Goal: Information Seeking & Learning: Learn about a topic

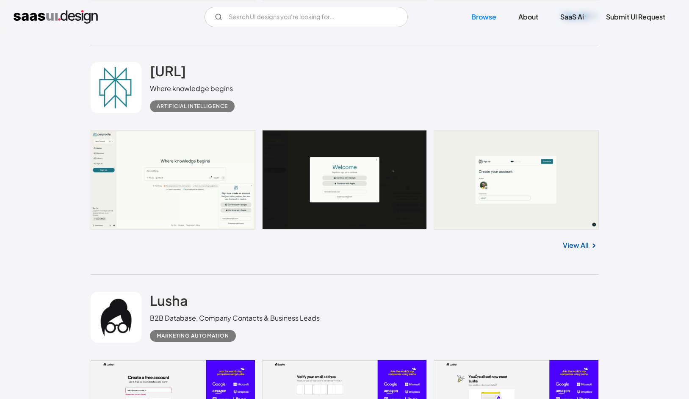
scroll to position [4683, 0]
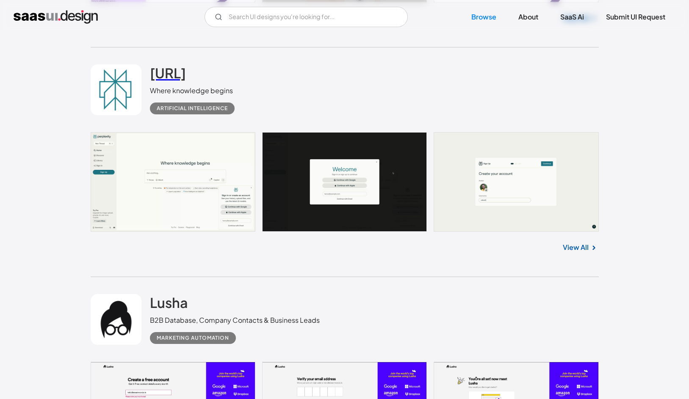
click at [186, 85] on link "[URL]" at bounding box center [168, 74] width 36 height 21
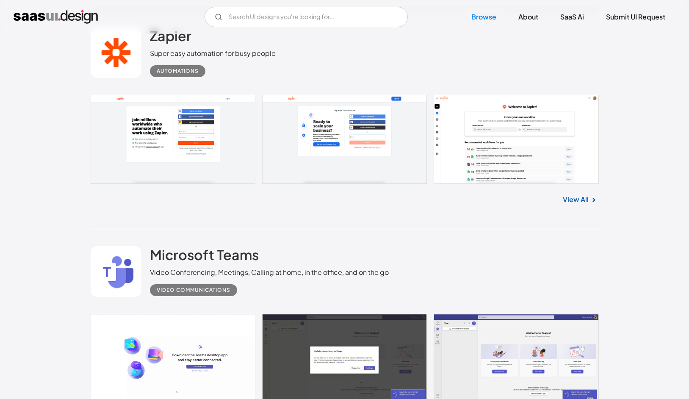
scroll to position [3785, 0]
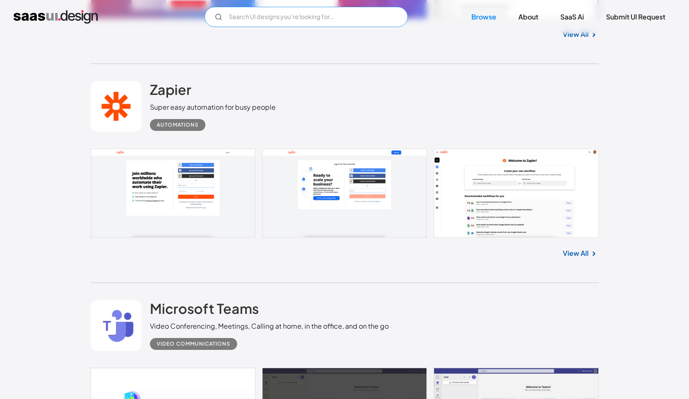
click at [306, 16] on input "Email Form" at bounding box center [305, 17] width 203 height 20
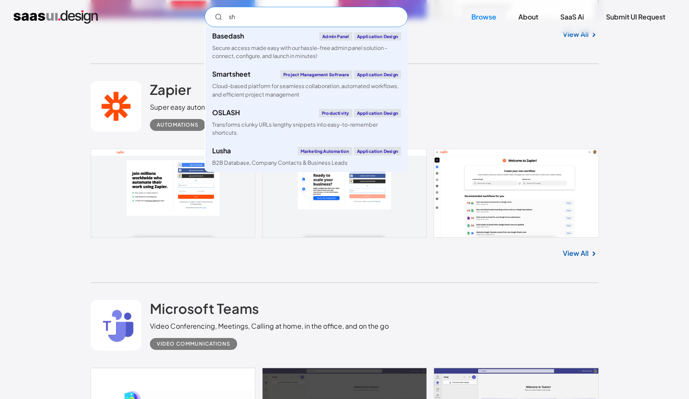
type input "s"
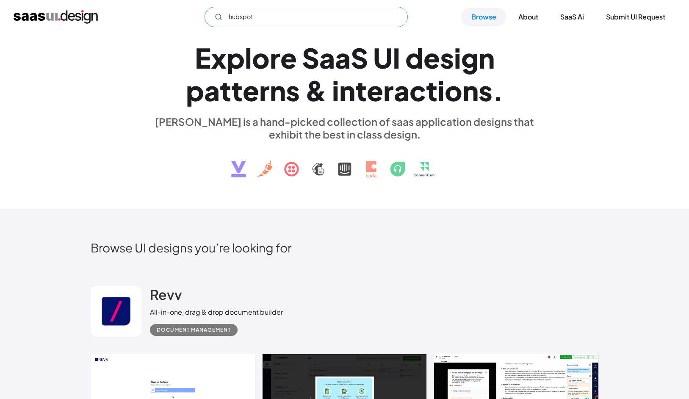
scroll to position [0, 0]
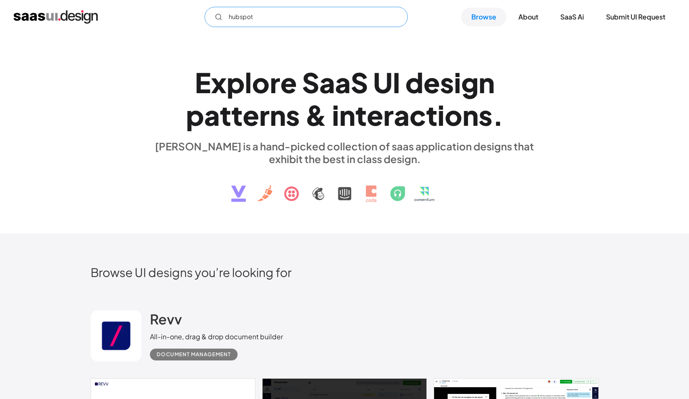
click at [218, 19] on icon "Email Form" at bounding box center [219, 17] width 8 height 8
click at [278, 14] on input "hubspot" at bounding box center [305, 17] width 203 height 20
drag, startPoint x: 279, startPoint y: 18, endPoint x: 228, endPoint y: 17, distance: 51.2
click at [228, 17] on input "hubspot" at bounding box center [305, 17] width 203 height 20
click at [318, 191] on img at bounding box center [344, 187] width 257 height 44
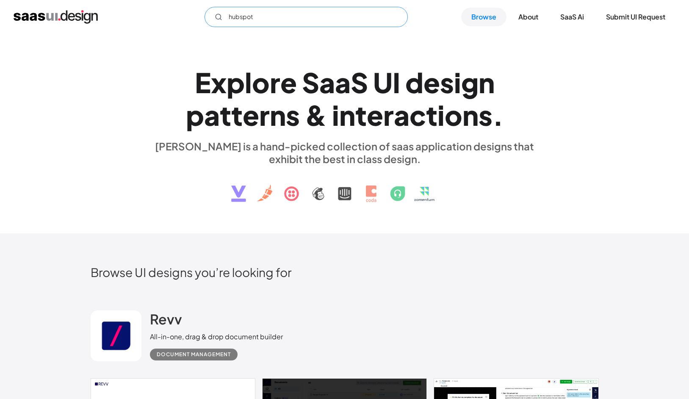
click at [269, 19] on input "hubspot" at bounding box center [305, 17] width 203 height 20
drag, startPoint x: 265, startPoint y: 20, endPoint x: 207, endPoint y: 13, distance: 58.9
click at [207, 13] on input "hubspot" at bounding box center [305, 17] width 203 height 20
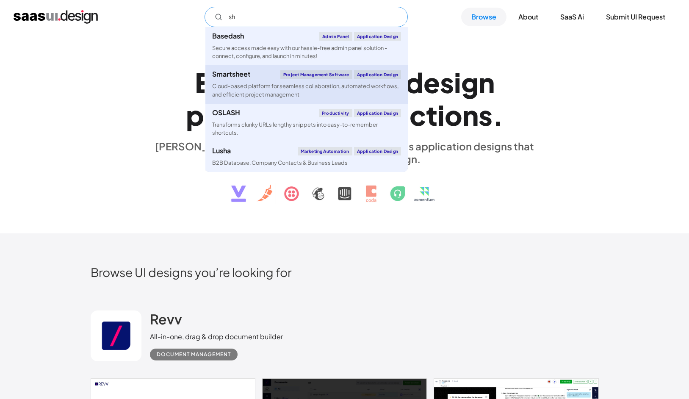
click at [269, 86] on div "Cloud-based platform for seamless collaboration, automated workflows, and effic…" at bounding box center [306, 90] width 189 height 16
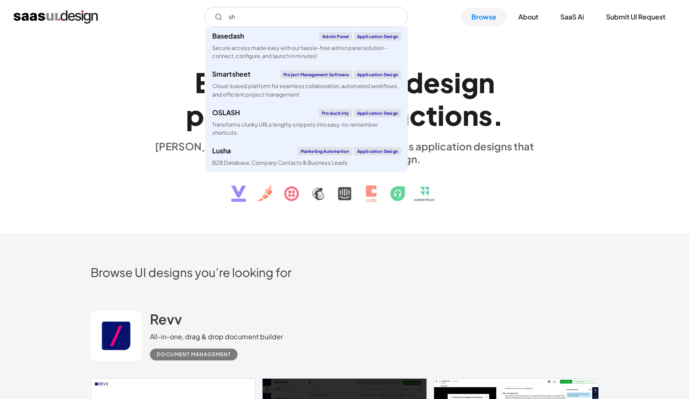
click at [525, 115] on h1 "E x p l o r e S a a S U I d e s i g n p a t t e r n s & i n t e r a c t i o n s…" at bounding box center [344, 98] width 389 height 65
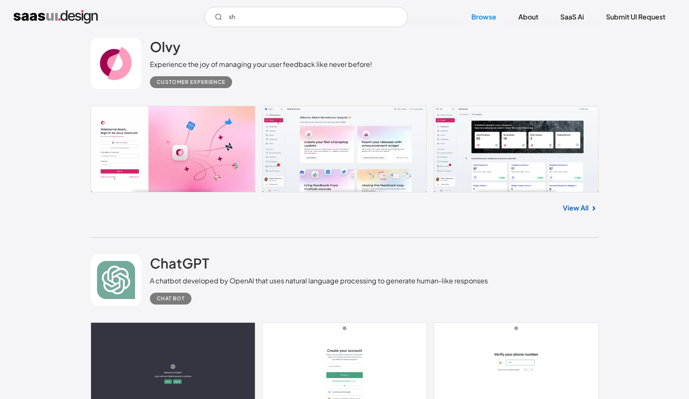
scroll to position [476, 0]
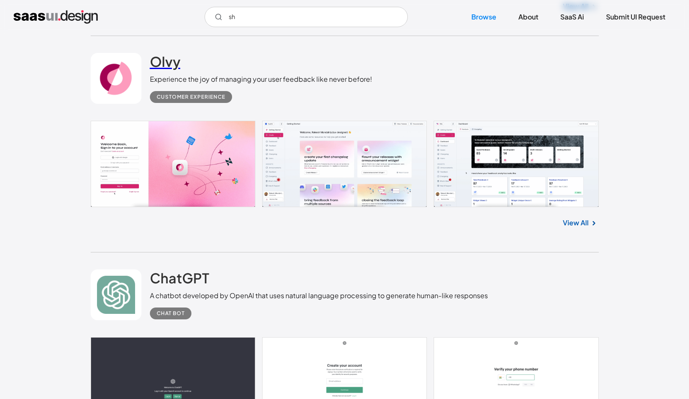
click at [162, 62] on h2 "Olvy" at bounding box center [165, 61] width 30 height 17
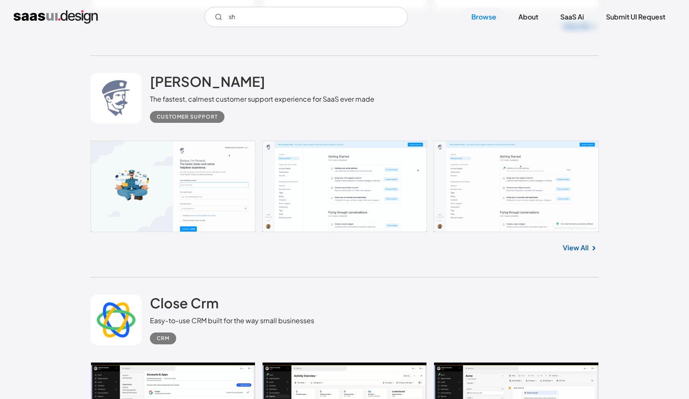
scroll to position [1360, 0]
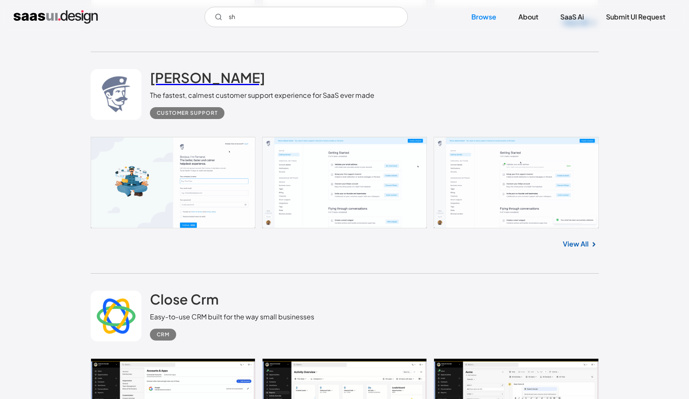
click at [171, 78] on h2 "[PERSON_NAME]" at bounding box center [207, 77] width 115 height 17
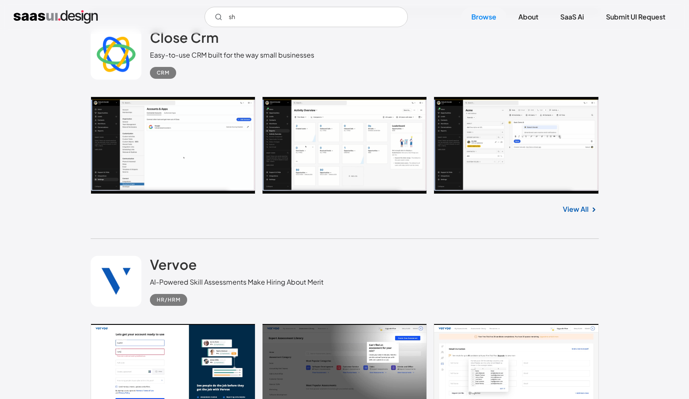
scroll to position [1623, 0]
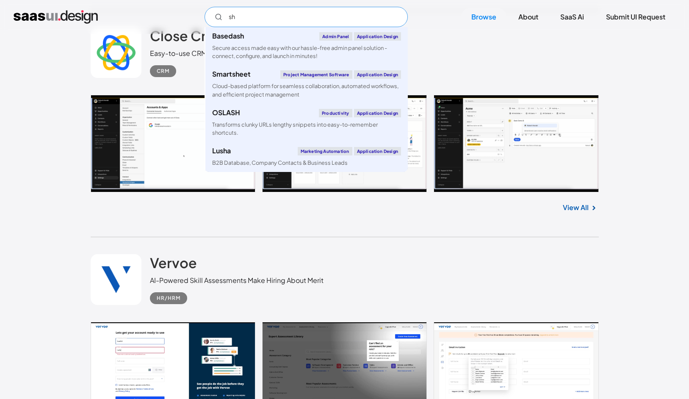
click at [242, 17] on input "sh" at bounding box center [305, 17] width 203 height 20
drag, startPoint x: 238, startPoint y: 18, endPoint x: 218, endPoint y: 14, distance: 20.3
click at [218, 14] on div "sh" at bounding box center [305, 17] width 203 height 20
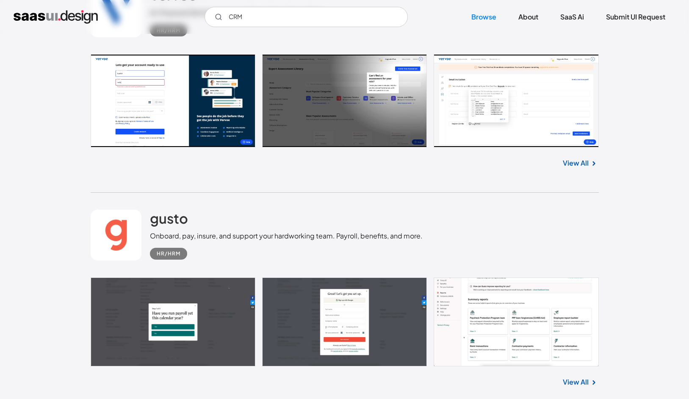
scroll to position [2005, 0]
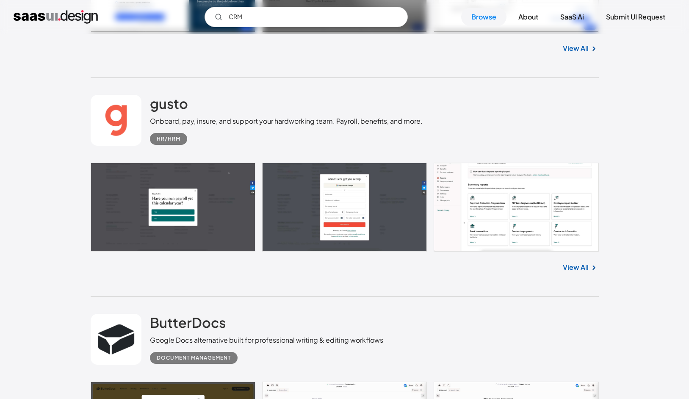
click at [191, 192] on link at bounding box center [345, 207] width 508 height 89
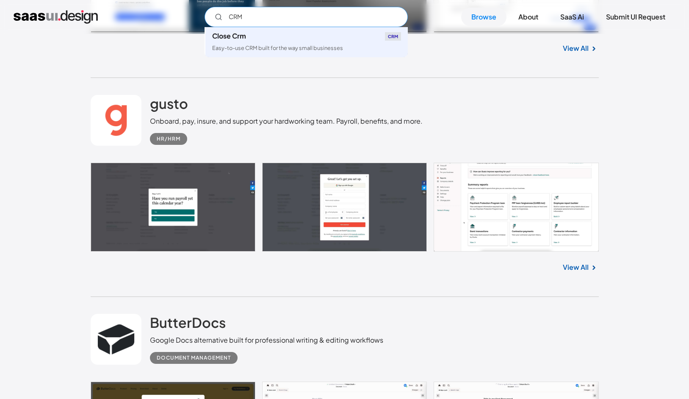
drag, startPoint x: 239, startPoint y: 16, endPoint x: 218, endPoint y: 11, distance: 21.4
click at [218, 11] on input "CRM" at bounding box center [305, 17] width 203 height 20
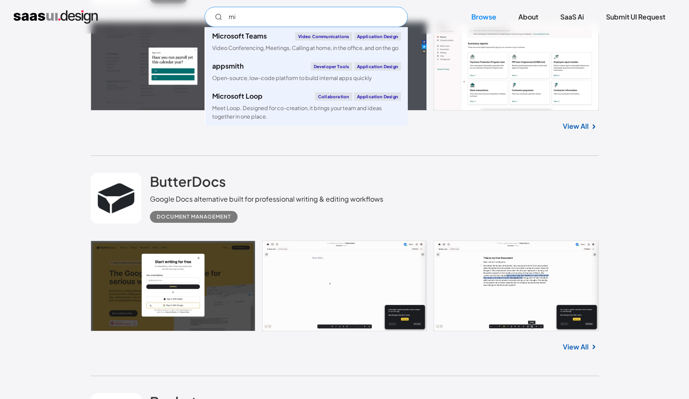
type input "mi"
click at [288, 190] on div "ButterDocs Google Docs alternative built for professional writing & editing wor…" at bounding box center [266, 198] width 233 height 50
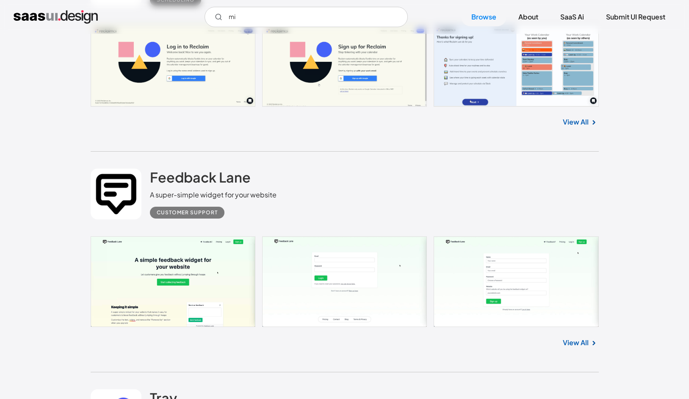
scroll to position [5307, 0]
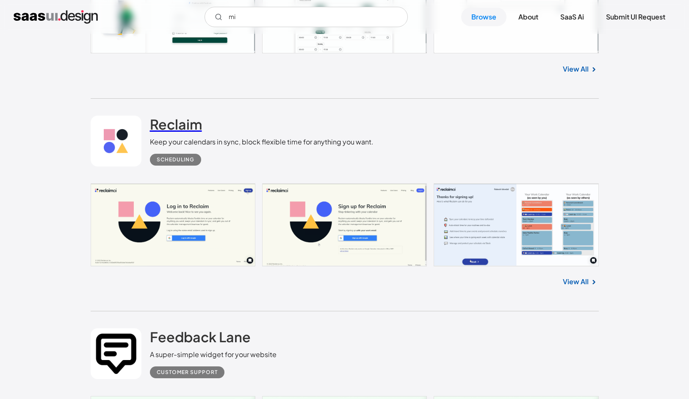
click at [178, 130] on h2 "Reclaim" at bounding box center [176, 124] width 52 height 17
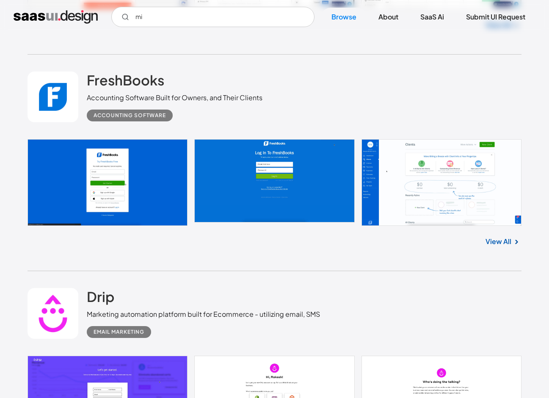
scroll to position [14119, 0]
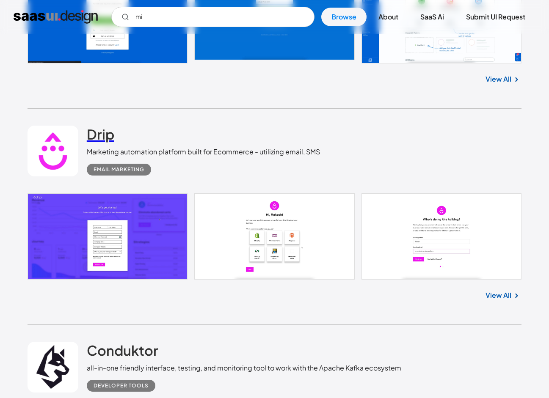
click at [95, 143] on h2 "Drip" at bounding box center [101, 134] width 28 height 17
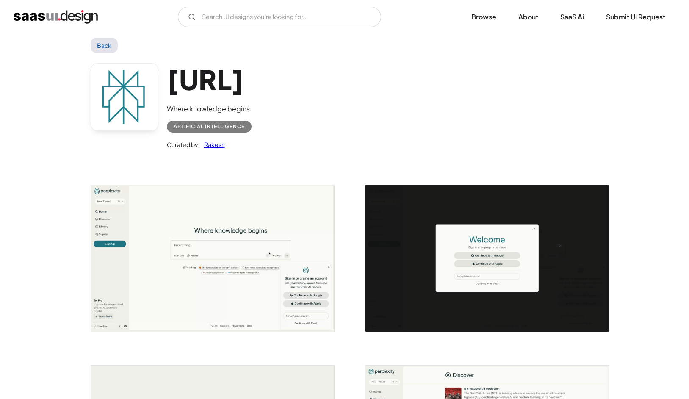
scroll to position [15, 0]
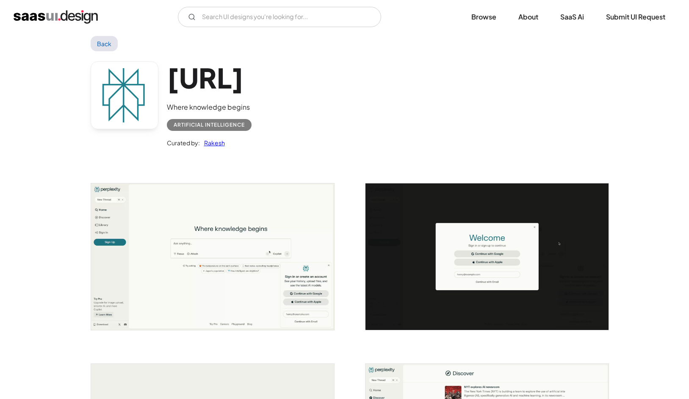
click at [298, 199] on img "open lightbox" at bounding box center [212, 256] width 243 height 146
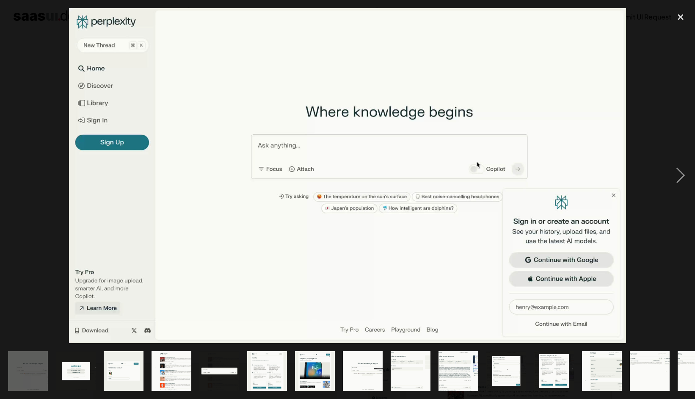
click at [646, 89] on div at bounding box center [347, 175] width 695 height 335
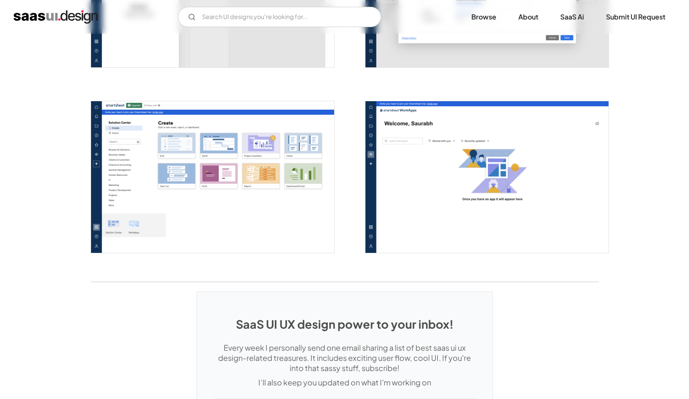
scroll to position [2299, 0]
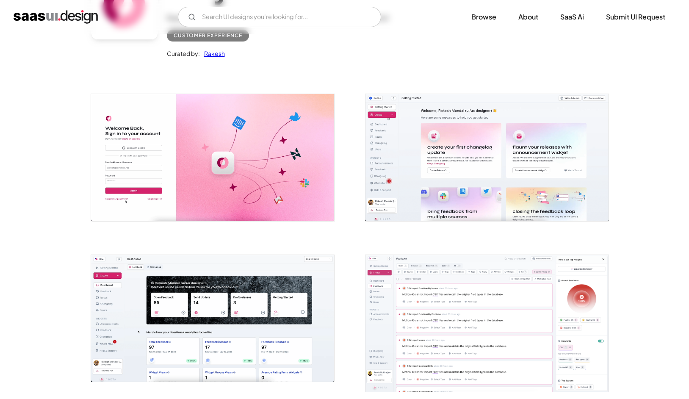
scroll to position [216, 0]
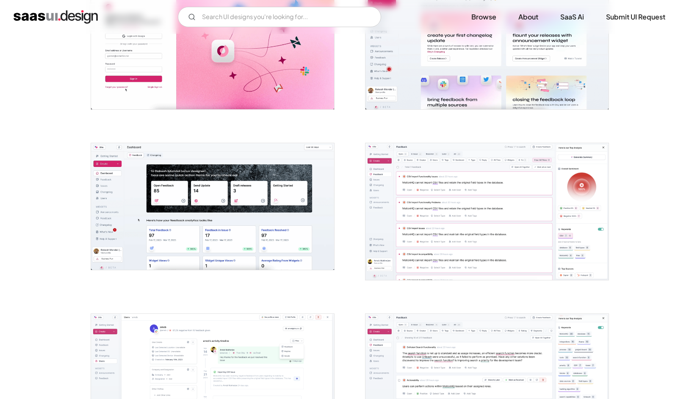
click at [222, 199] on img "open lightbox" at bounding box center [212, 206] width 243 height 127
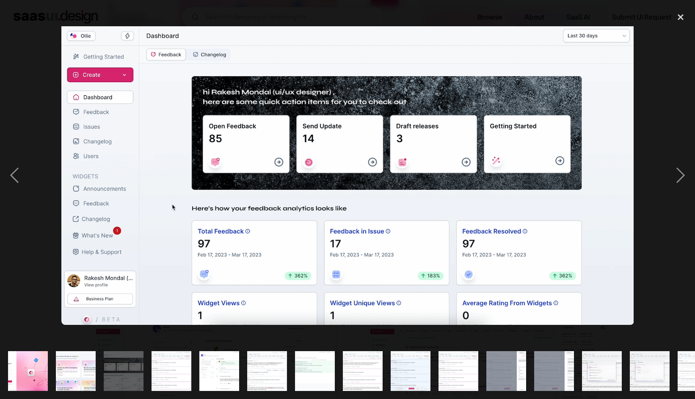
click at [364, 13] on div at bounding box center [347, 175] width 695 height 335
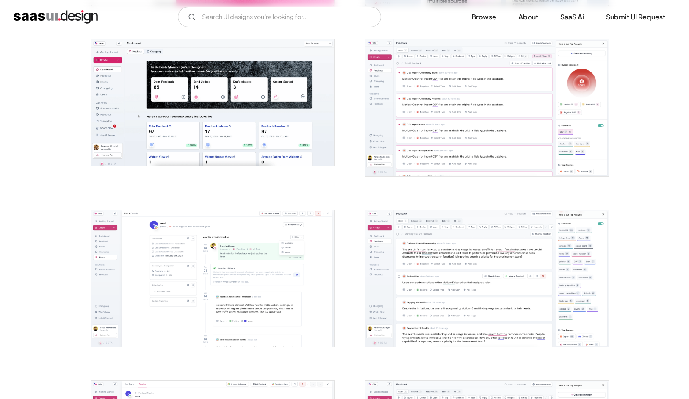
scroll to position [320, 0]
click at [435, 118] on img "open lightbox" at bounding box center [486, 107] width 243 height 137
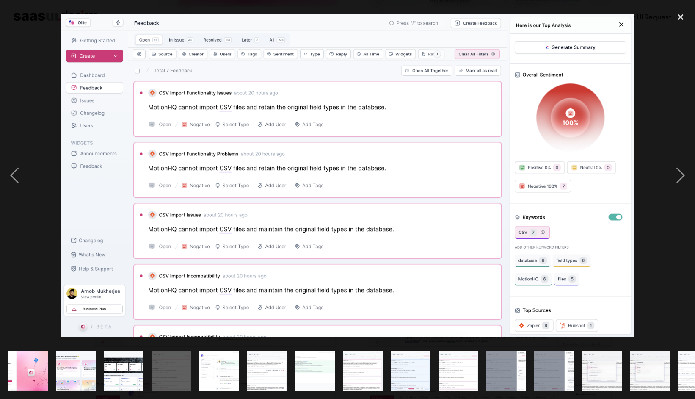
click at [651, 89] on div at bounding box center [347, 175] width 695 height 335
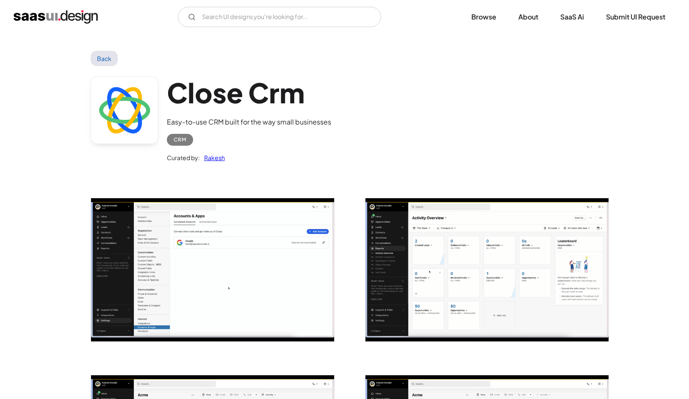
click at [179, 138] on div "CRM" at bounding box center [180, 140] width 13 height 10
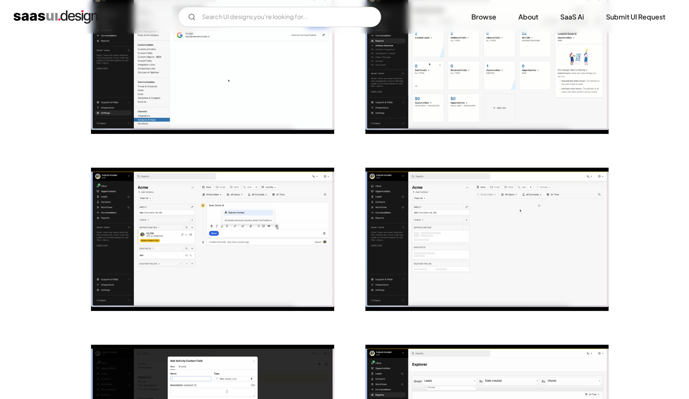
scroll to position [60, 0]
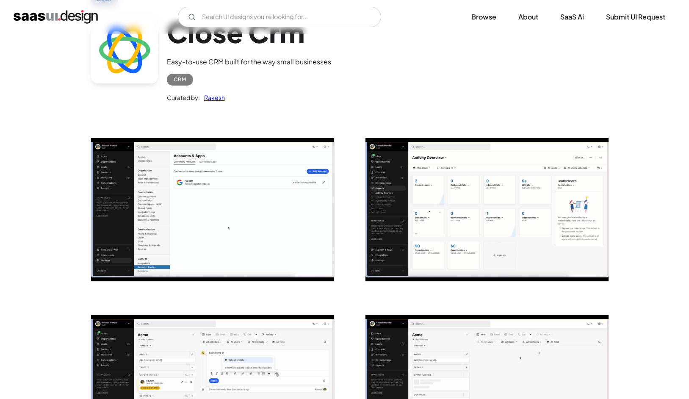
click at [215, 175] on img "open lightbox" at bounding box center [212, 209] width 243 height 143
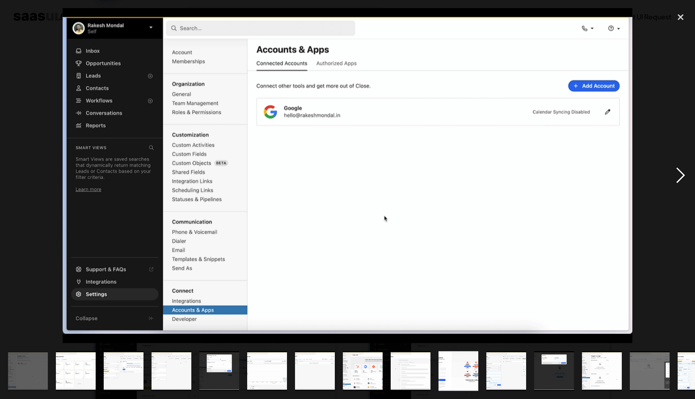
click at [673, 142] on div "next image" at bounding box center [680, 175] width 29 height 335
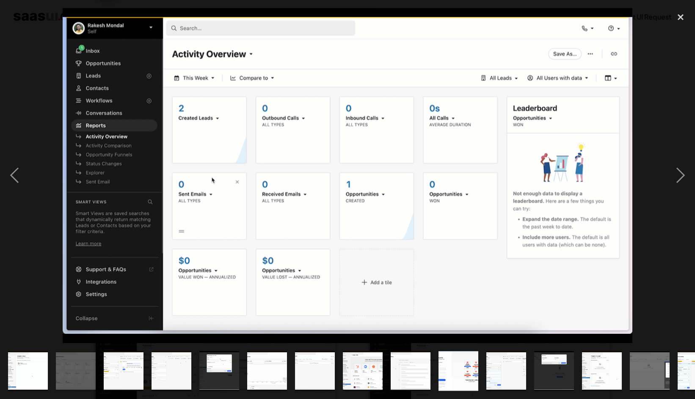
click at [44, 41] on div at bounding box center [347, 175] width 695 height 335
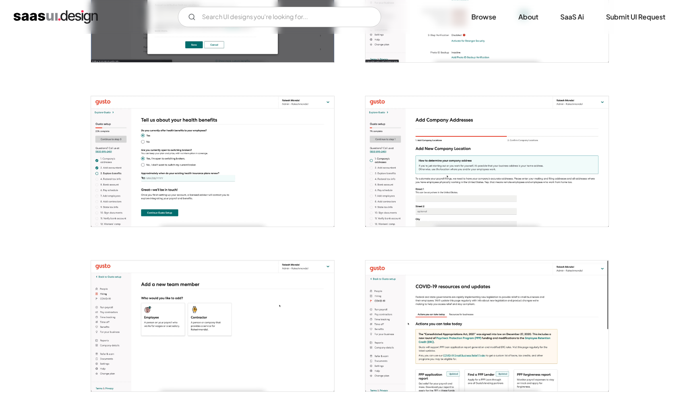
scroll to position [1093, 0]
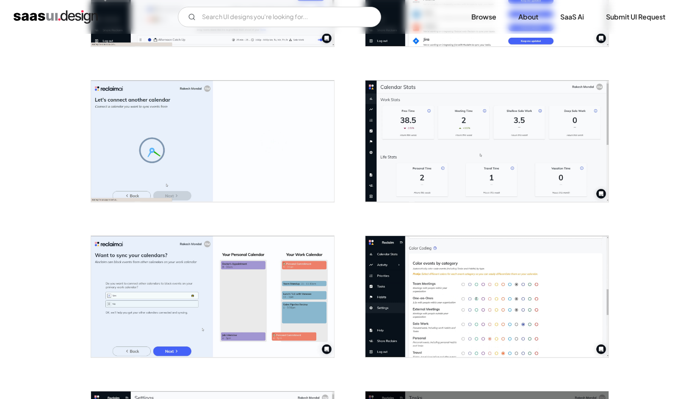
scroll to position [1064, 0]
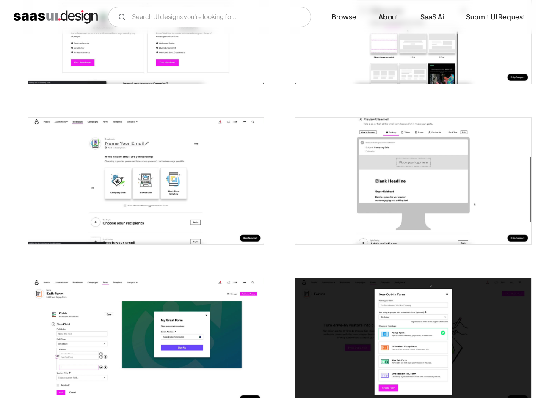
scroll to position [1624, 0]
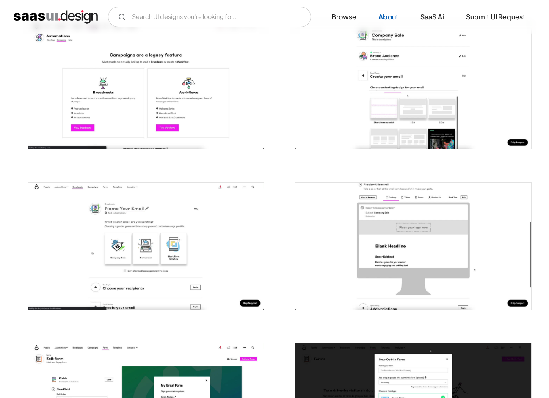
click at [391, 20] on link "About" at bounding box center [388, 17] width 40 height 19
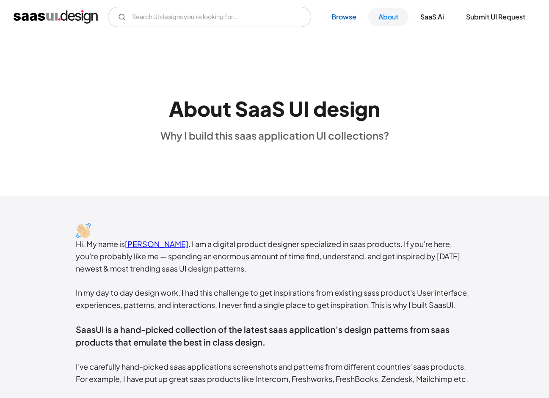
click at [347, 19] on link "Browse" at bounding box center [343, 17] width 45 height 19
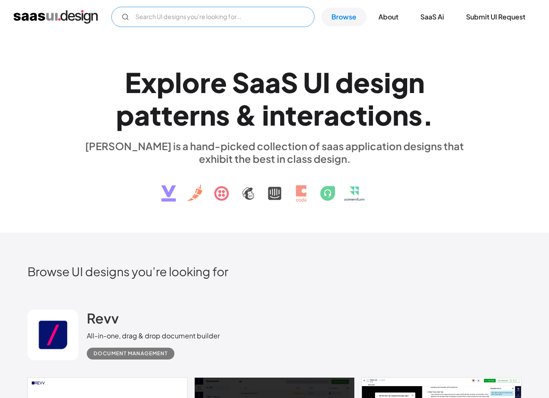
click at [229, 20] on input "Email Form" at bounding box center [212, 17] width 203 height 20
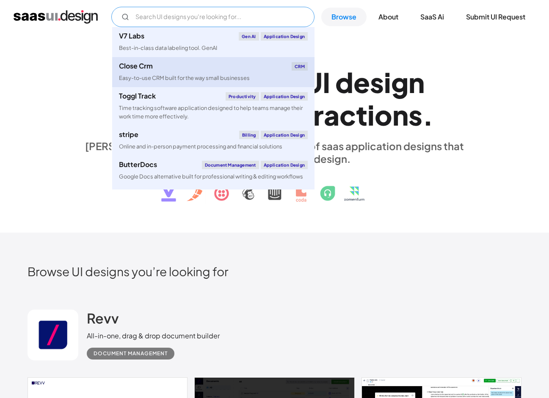
click at [297, 64] on div "CRM" at bounding box center [300, 66] width 17 height 8
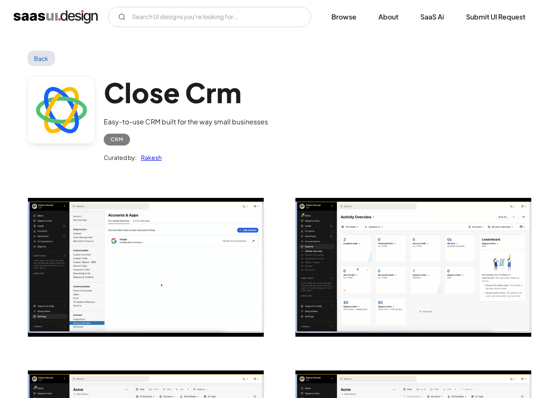
click at [121, 141] on div "CRM" at bounding box center [116, 140] width 13 height 10
click at [119, 141] on div "CRM" at bounding box center [116, 140] width 13 height 10
click at [126, 143] on div "CRM" at bounding box center [117, 140] width 26 height 12
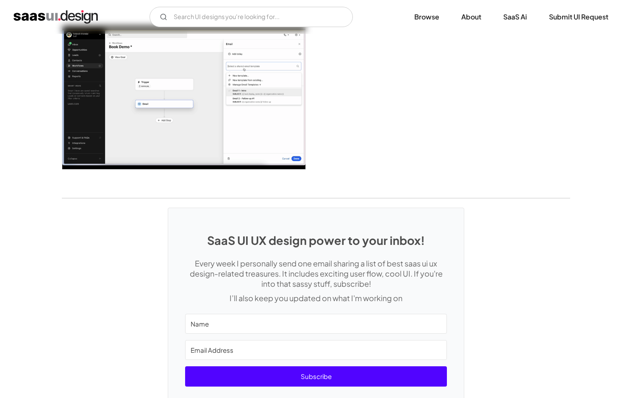
scroll to position [1954, 0]
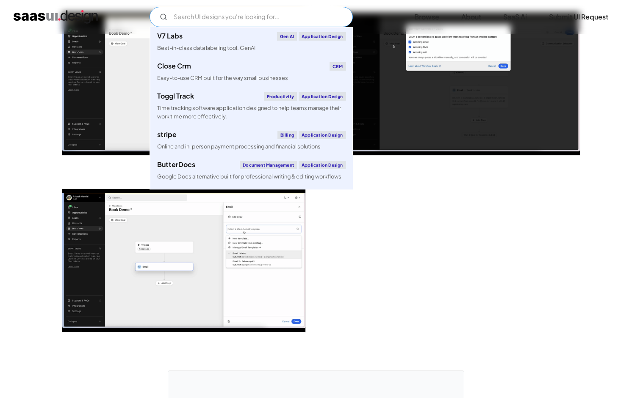
click at [228, 23] on input "Email Form" at bounding box center [250, 17] width 203 height 20
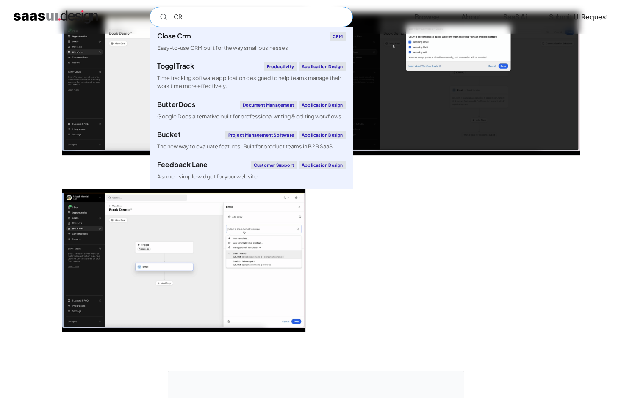
type input "CRM"
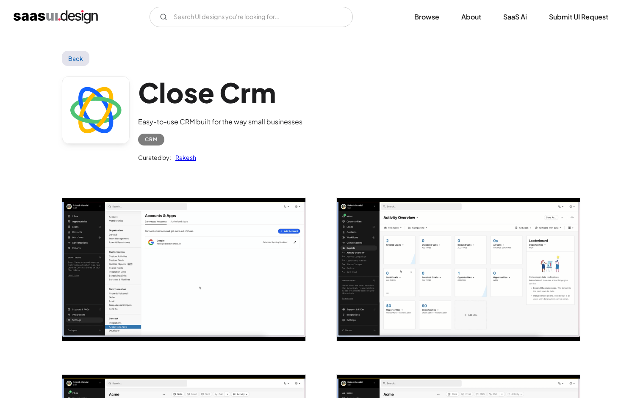
click at [88, 61] on link "Back" at bounding box center [76, 58] width 28 height 15
click at [84, 59] on link "Back" at bounding box center [76, 58] width 28 height 15
click at [77, 57] on link "Back" at bounding box center [76, 58] width 28 height 15
click at [72, 56] on link "Back" at bounding box center [76, 58] width 28 height 15
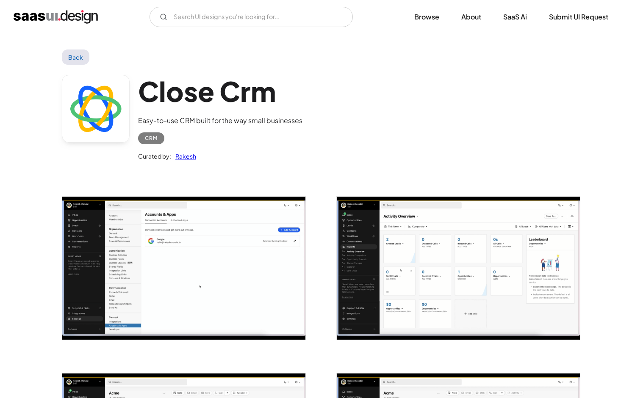
scroll to position [5, 0]
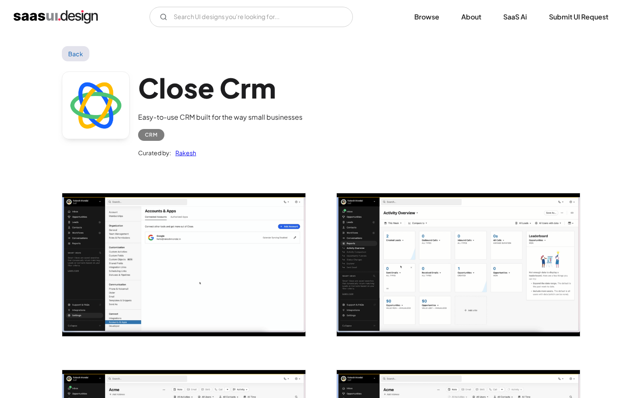
click at [74, 53] on link "Back" at bounding box center [76, 53] width 28 height 15
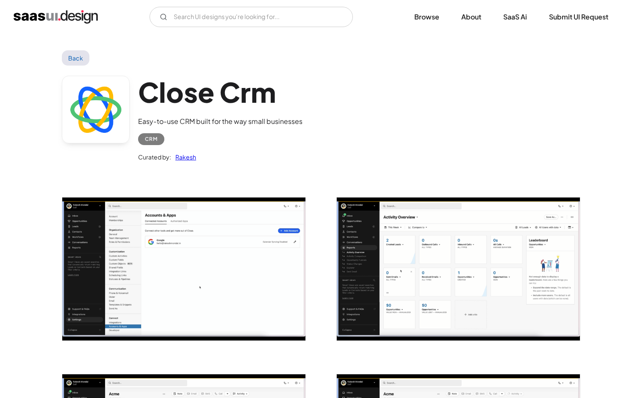
scroll to position [0, 0]
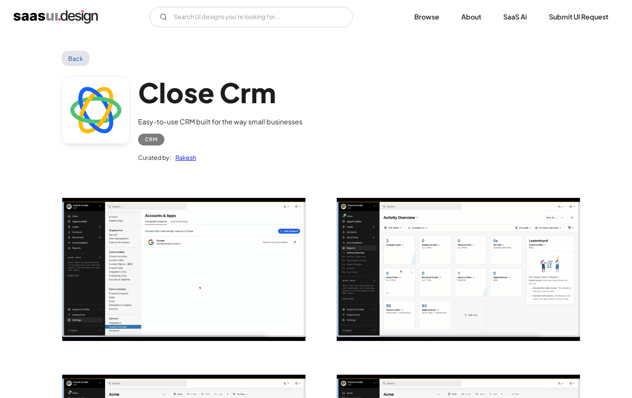
click at [95, 15] on img "home" at bounding box center [56, 17] width 84 height 14
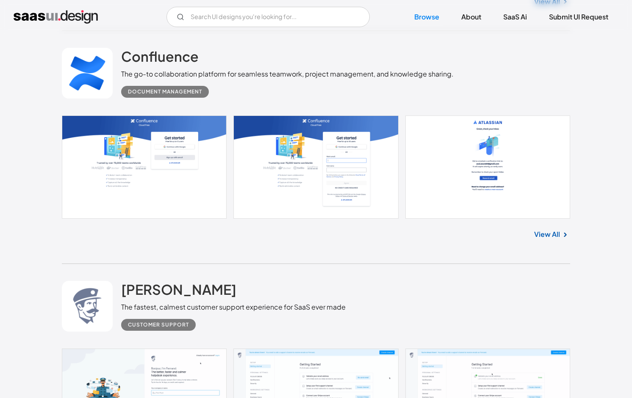
scroll to position [1311, 0]
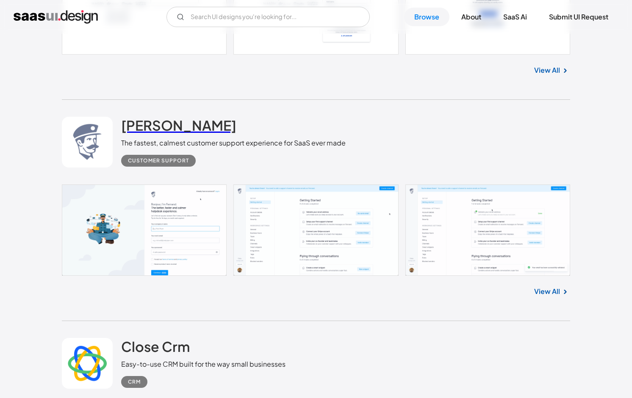
click at [158, 132] on h2 "[PERSON_NAME]" at bounding box center [178, 125] width 115 height 17
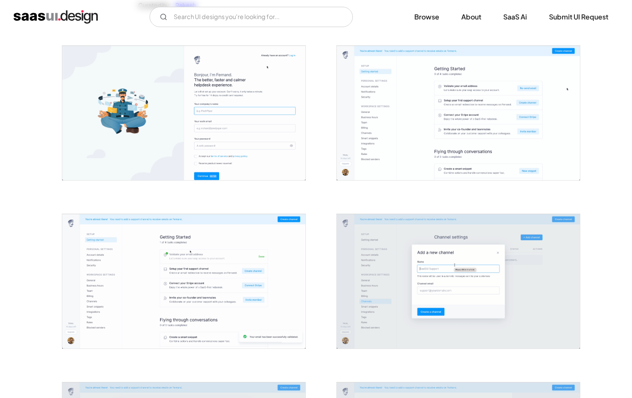
scroll to position [152, 0]
click at [232, 110] on img "open lightbox" at bounding box center [183, 114] width 243 height 135
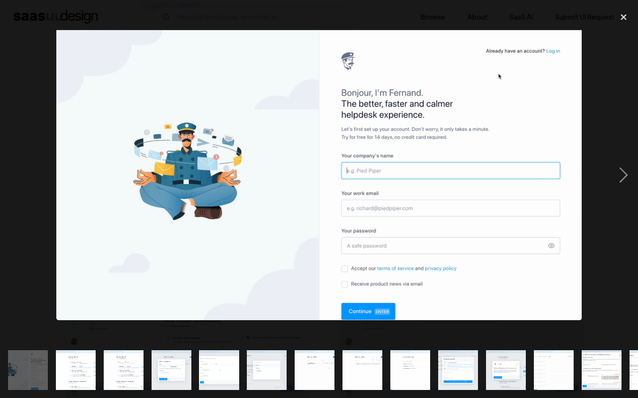
click at [599, 284] on div at bounding box center [319, 175] width 638 height 334
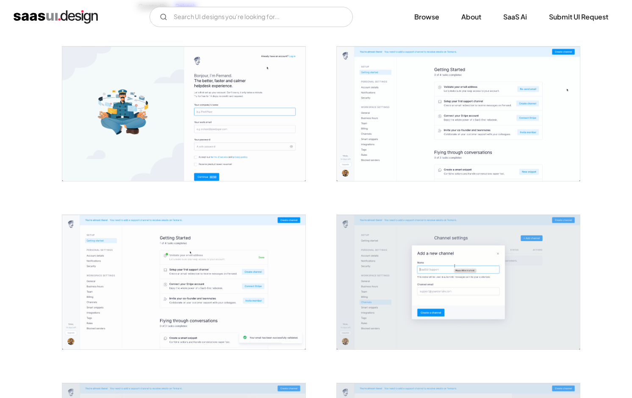
click at [500, 132] on img "open lightbox" at bounding box center [458, 114] width 243 height 135
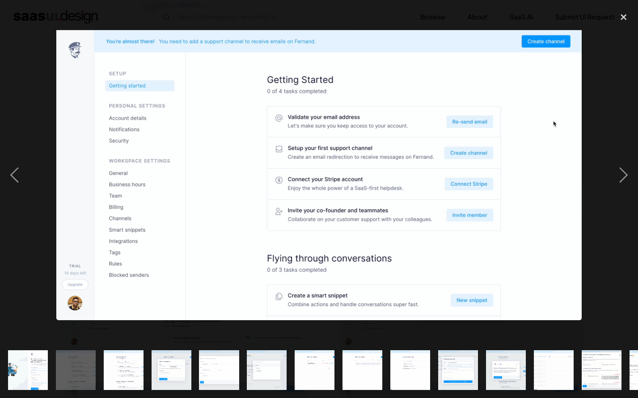
click at [609, 113] on div at bounding box center [319, 175] width 638 height 334
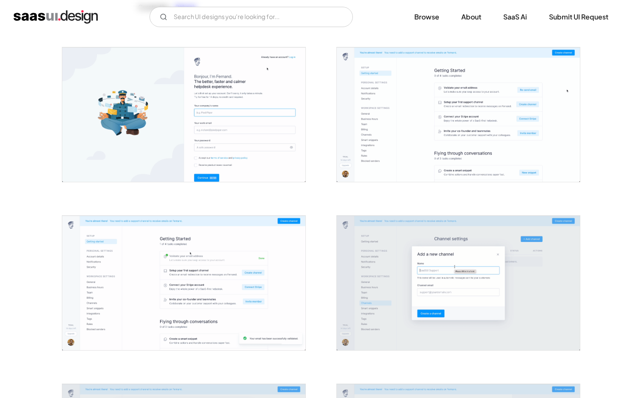
scroll to position [150, 0]
click at [422, 99] on img "open lightbox" at bounding box center [458, 115] width 243 height 135
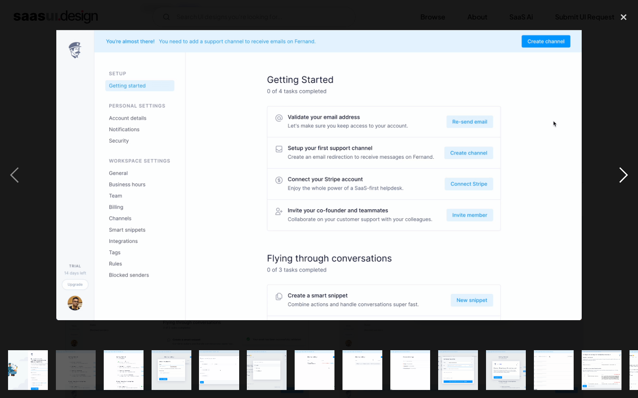
click at [609, 110] on div "next image" at bounding box center [623, 175] width 29 height 334
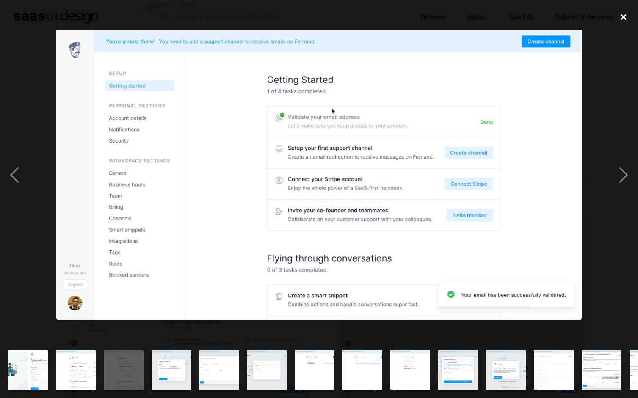
click at [620, 17] on div "close lightbox" at bounding box center [623, 17] width 29 height 19
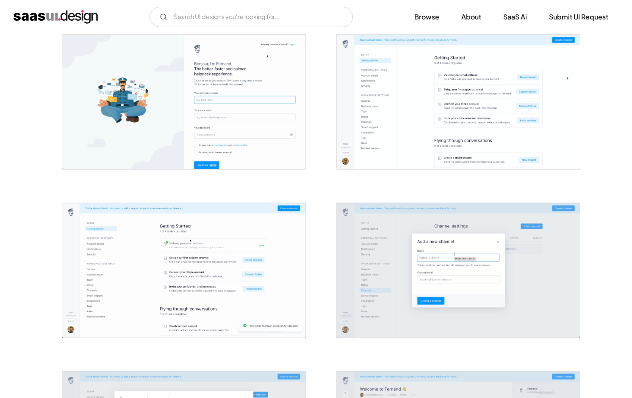
scroll to position [188, 0]
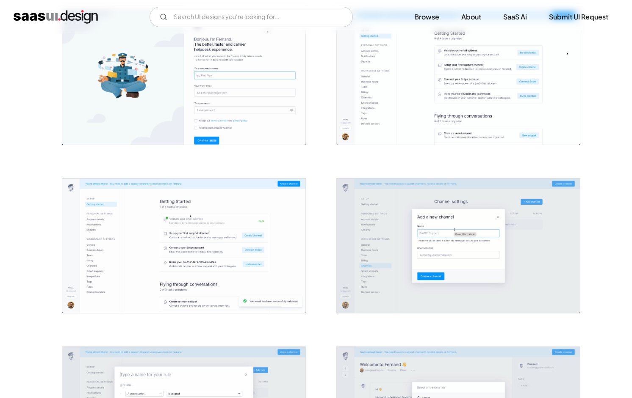
click at [243, 225] on img "open lightbox" at bounding box center [183, 246] width 243 height 135
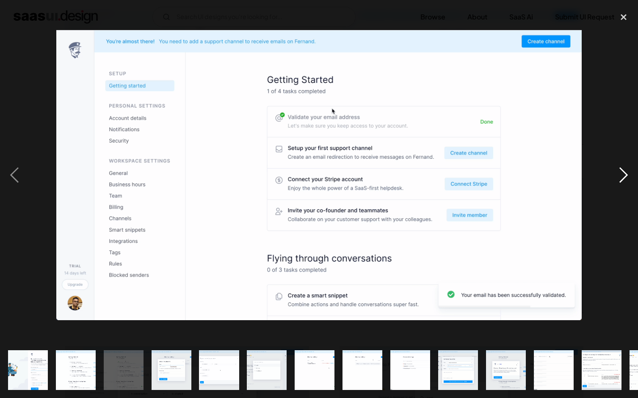
click at [617, 109] on div "next image" at bounding box center [623, 175] width 29 height 334
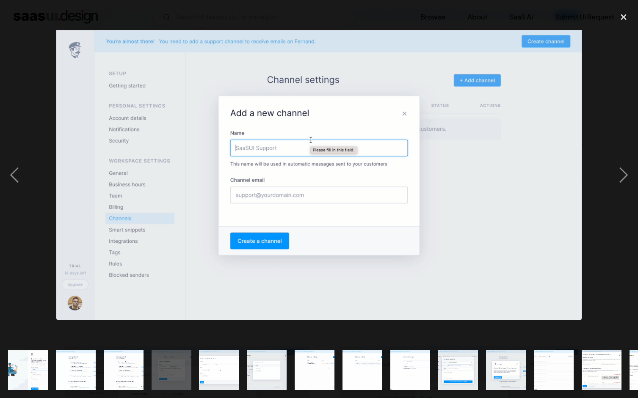
click at [597, 86] on div at bounding box center [319, 175] width 638 height 334
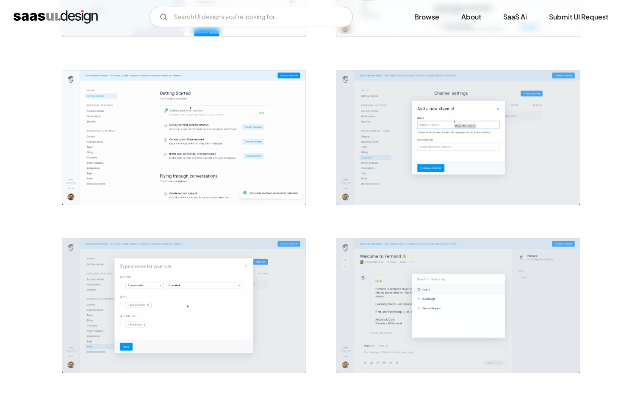
scroll to position [299, 0]
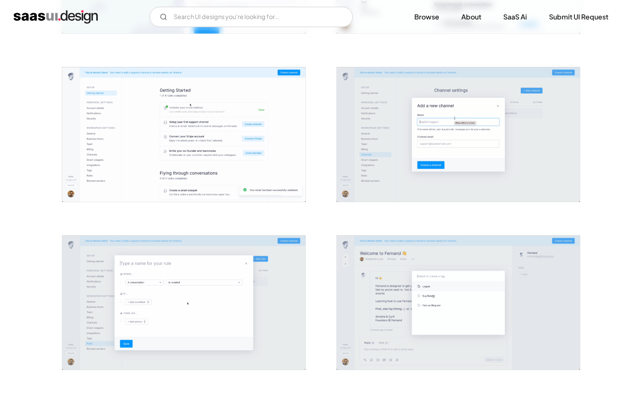
click at [527, 137] on img "open lightbox" at bounding box center [458, 134] width 243 height 135
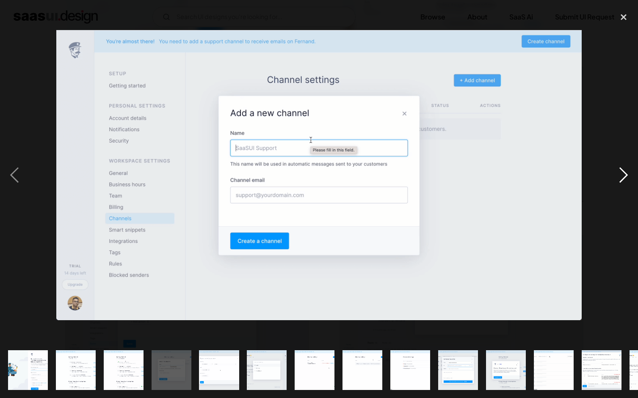
click at [613, 279] on div "next image" at bounding box center [623, 175] width 29 height 334
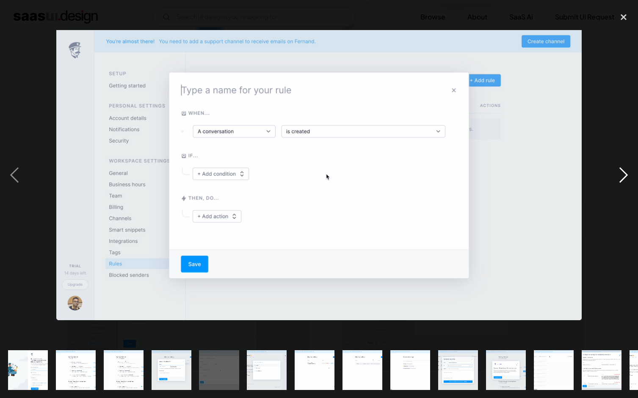
click at [610, 269] on div "next image" at bounding box center [623, 175] width 29 height 334
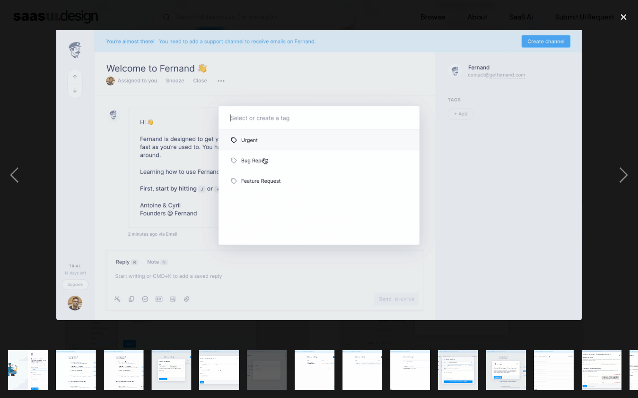
click at [594, 39] on div at bounding box center [319, 175] width 638 height 334
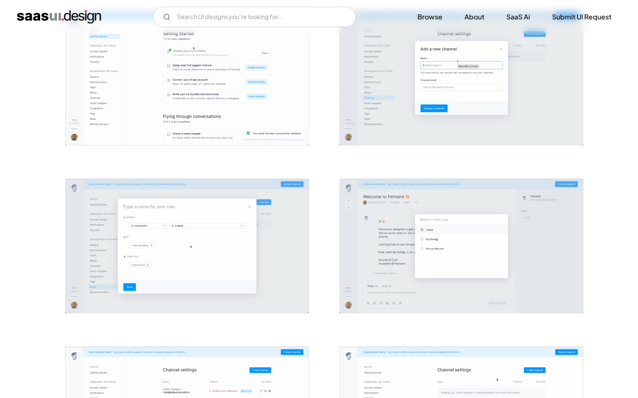
scroll to position [358, 0]
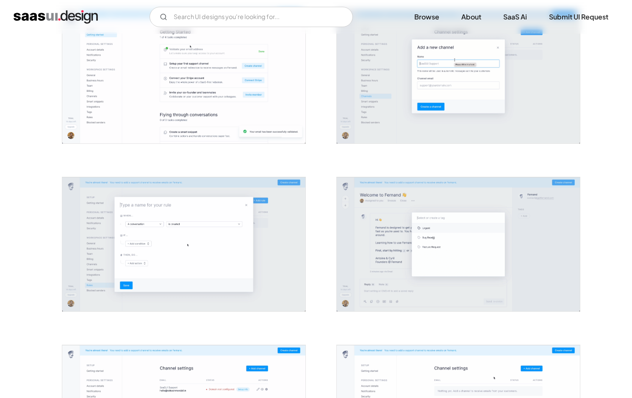
click at [214, 201] on img "open lightbox" at bounding box center [183, 244] width 243 height 135
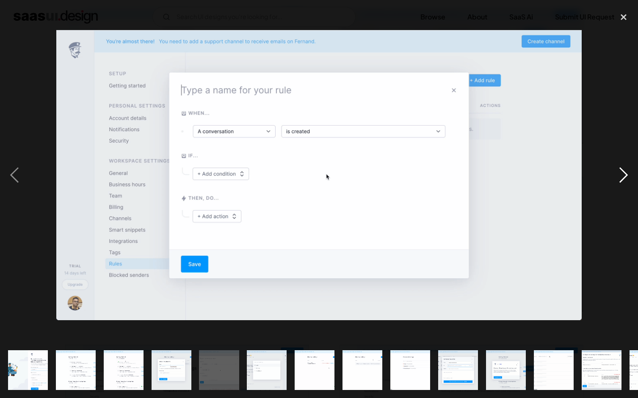
click at [621, 283] on div "next image" at bounding box center [623, 175] width 29 height 334
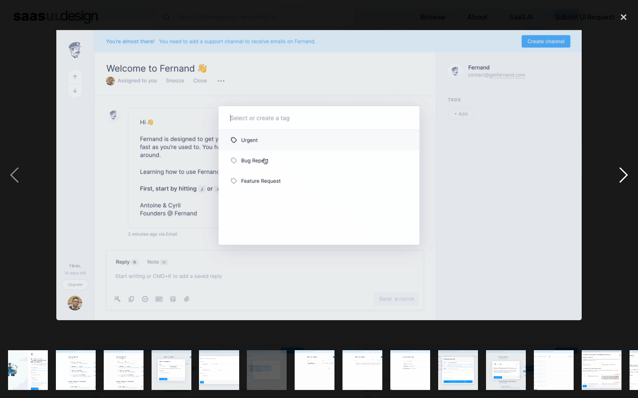
click at [626, 176] on div "next image" at bounding box center [623, 175] width 29 height 334
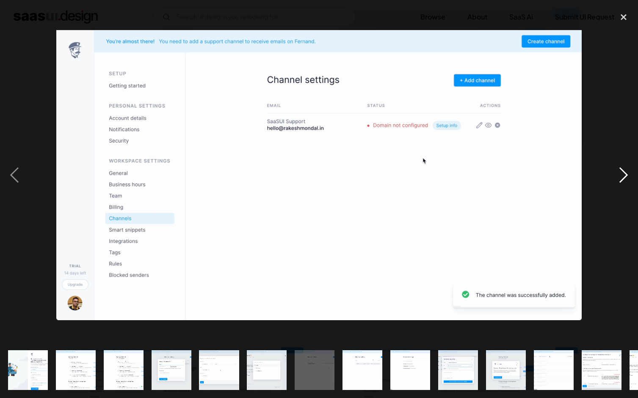
click at [618, 172] on div "next image" at bounding box center [623, 175] width 29 height 334
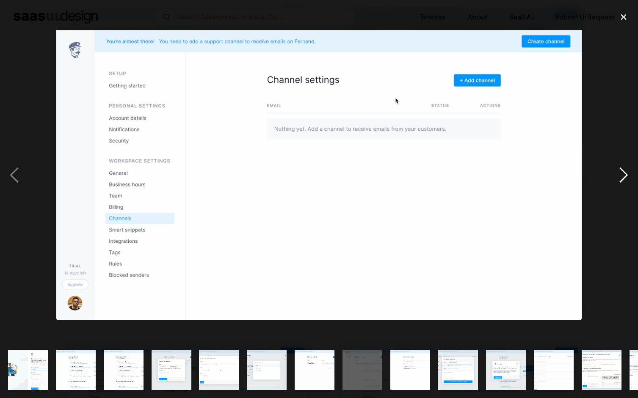
click at [625, 174] on div "next image" at bounding box center [623, 175] width 29 height 334
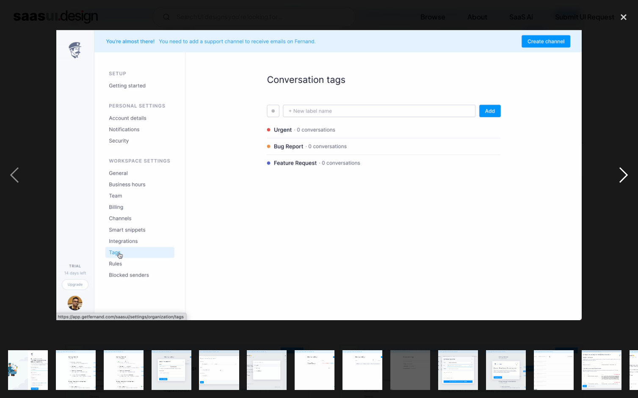
click at [619, 176] on div "next image" at bounding box center [623, 175] width 29 height 334
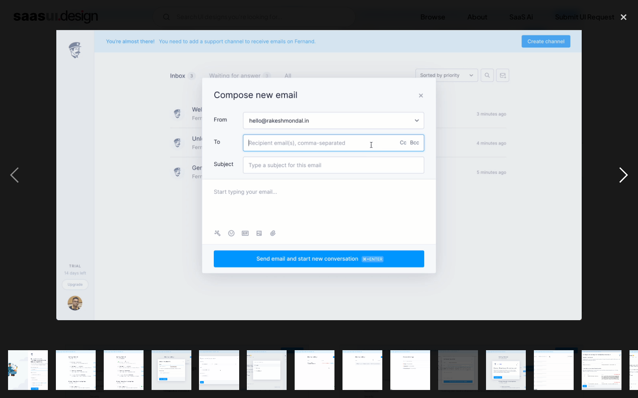
click at [627, 173] on div "next image" at bounding box center [623, 175] width 29 height 334
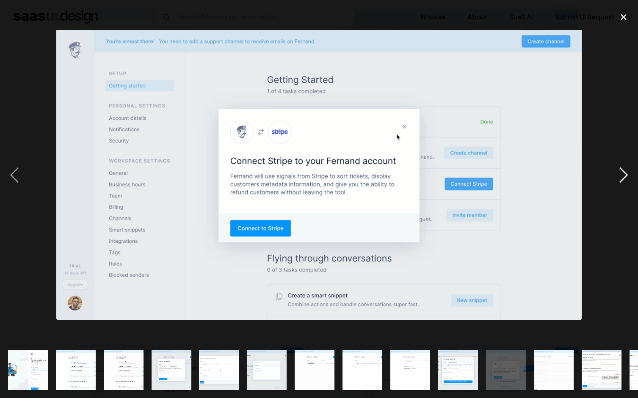
click at [617, 177] on div "next image" at bounding box center [623, 175] width 29 height 334
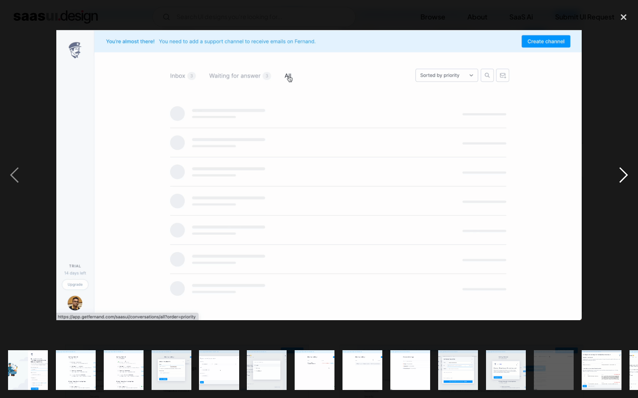
click at [619, 177] on div "next image" at bounding box center [623, 175] width 29 height 334
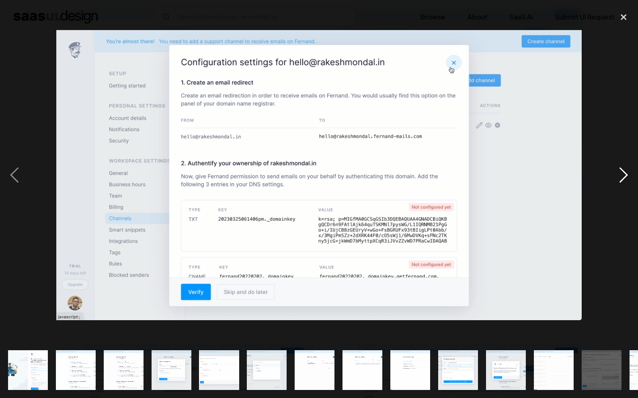
click at [623, 175] on div "next image" at bounding box center [623, 175] width 29 height 334
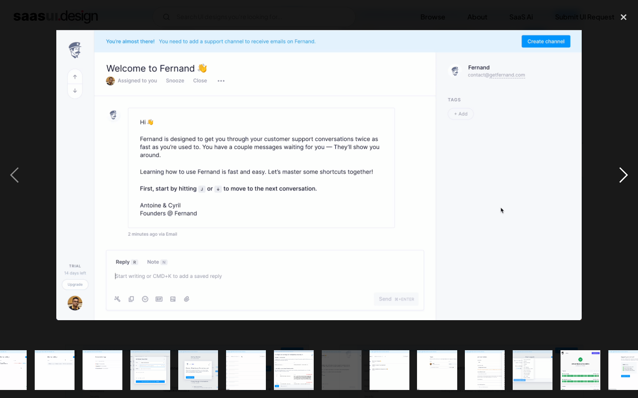
scroll to position [0, 326]
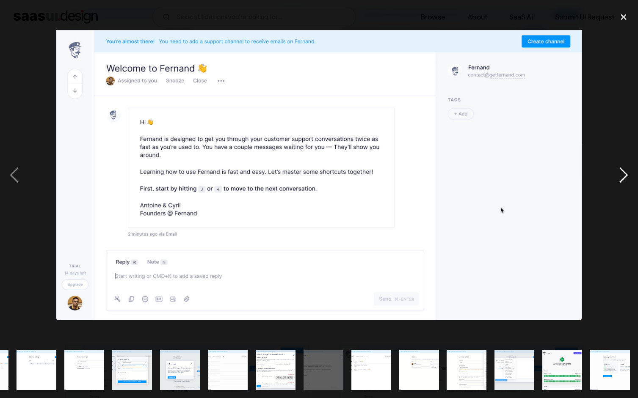
click at [631, 190] on div "next image" at bounding box center [623, 175] width 29 height 334
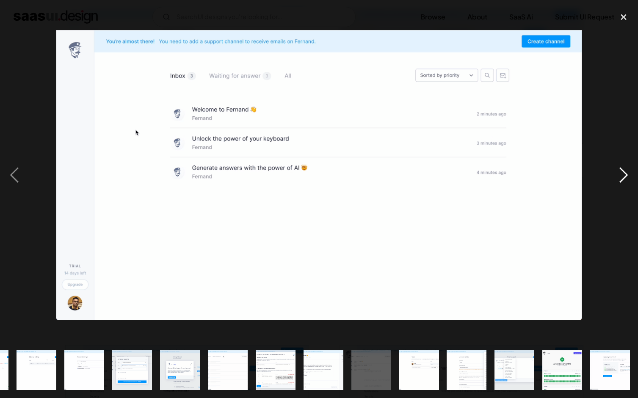
click at [619, 172] on div "next image" at bounding box center [623, 175] width 29 height 334
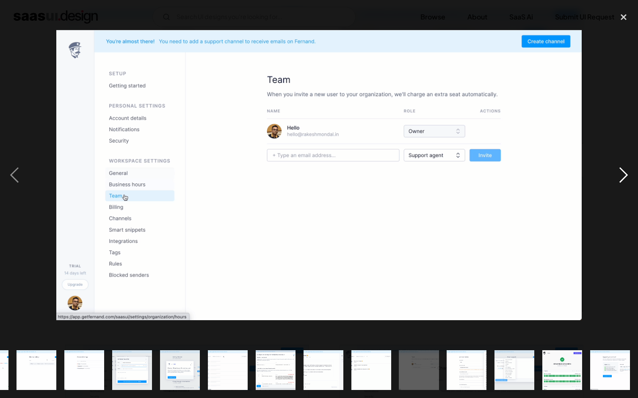
click at [621, 180] on div "next image" at bounding box center [623, 175] width 29 height 334
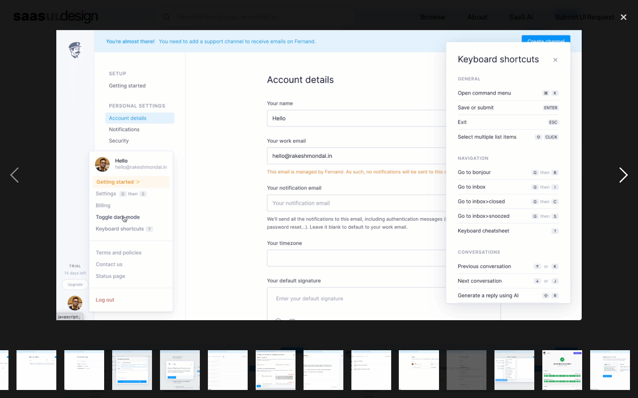
click at [624, 168] on div "next image" at bounding box center [623, 175] width 29 height 334
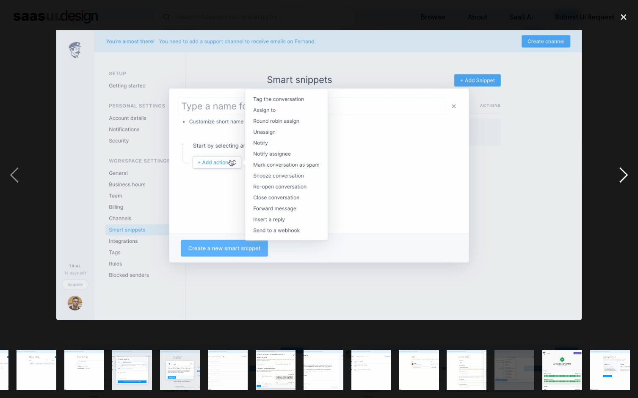
click at [624, 174] on div "next image" at bounding box center [623, 175] width 29 height 334
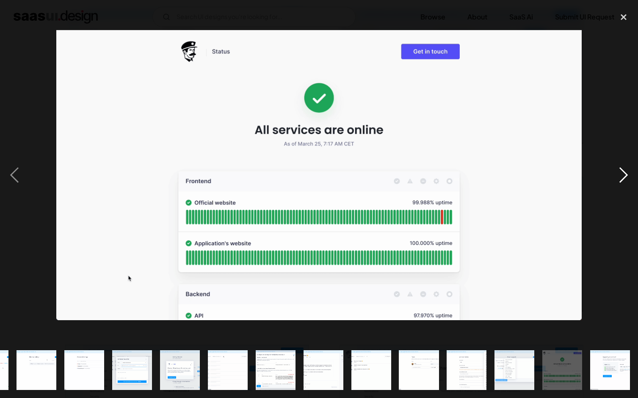
click at [623, 177] on div "next image" at bounding box center [623, 175] width 29 height 334
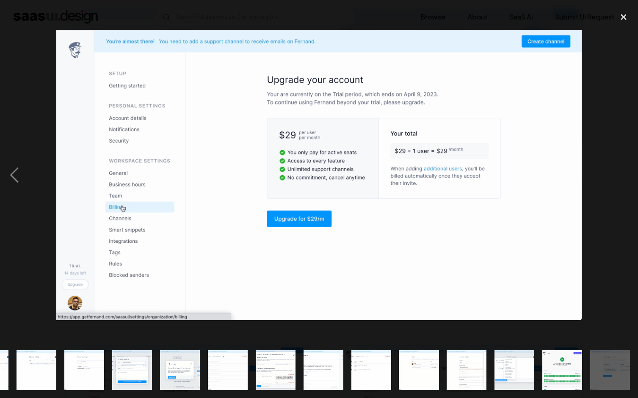
click at [619, 276] on div "next image" at bounding box center [623, 175] width 29 height 334
click at [618, 157] on div "next image" at bounding box center [623, 175] width 29 height 334
